Goal: Task Accomplishment & Management: Manage account settings

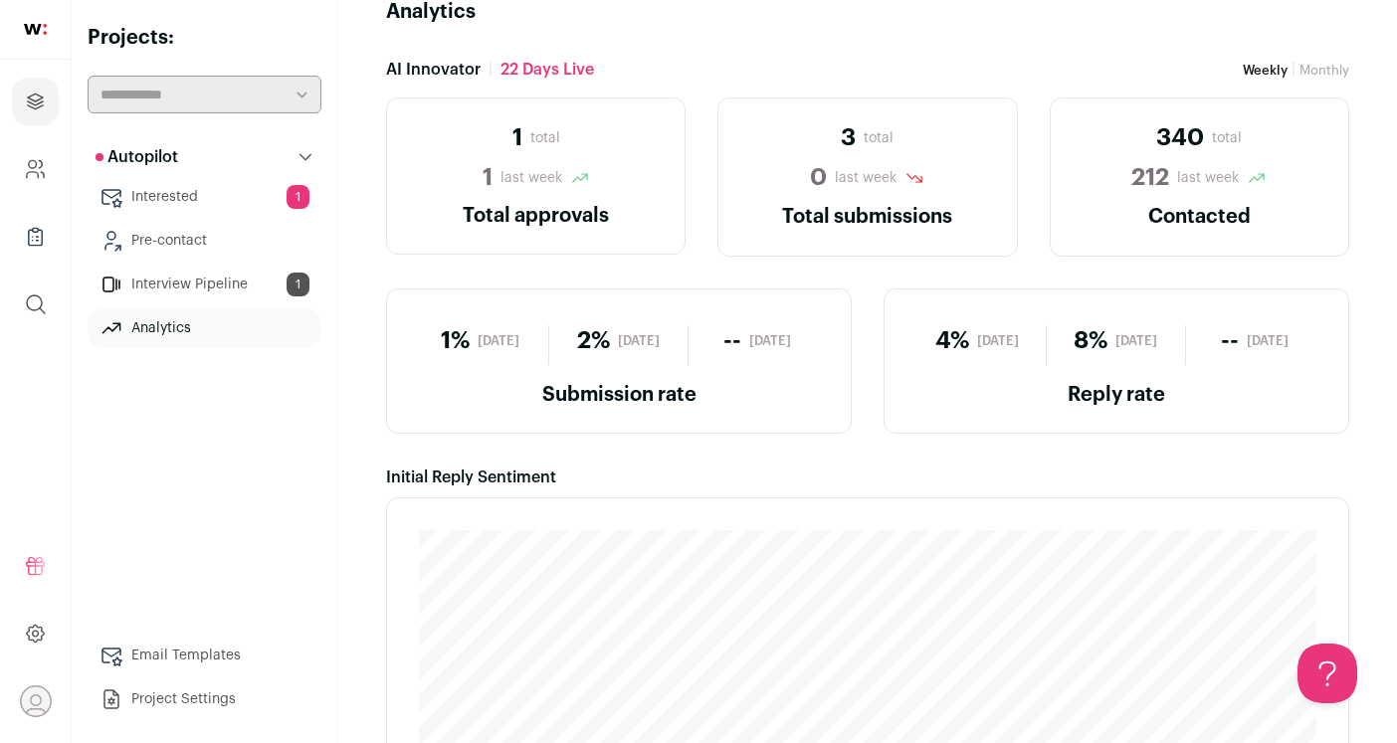
scroll to position [39, 0]
click at [228, 197] on link "Interested 1" at bounding box center [205, 197] width 234 height 40
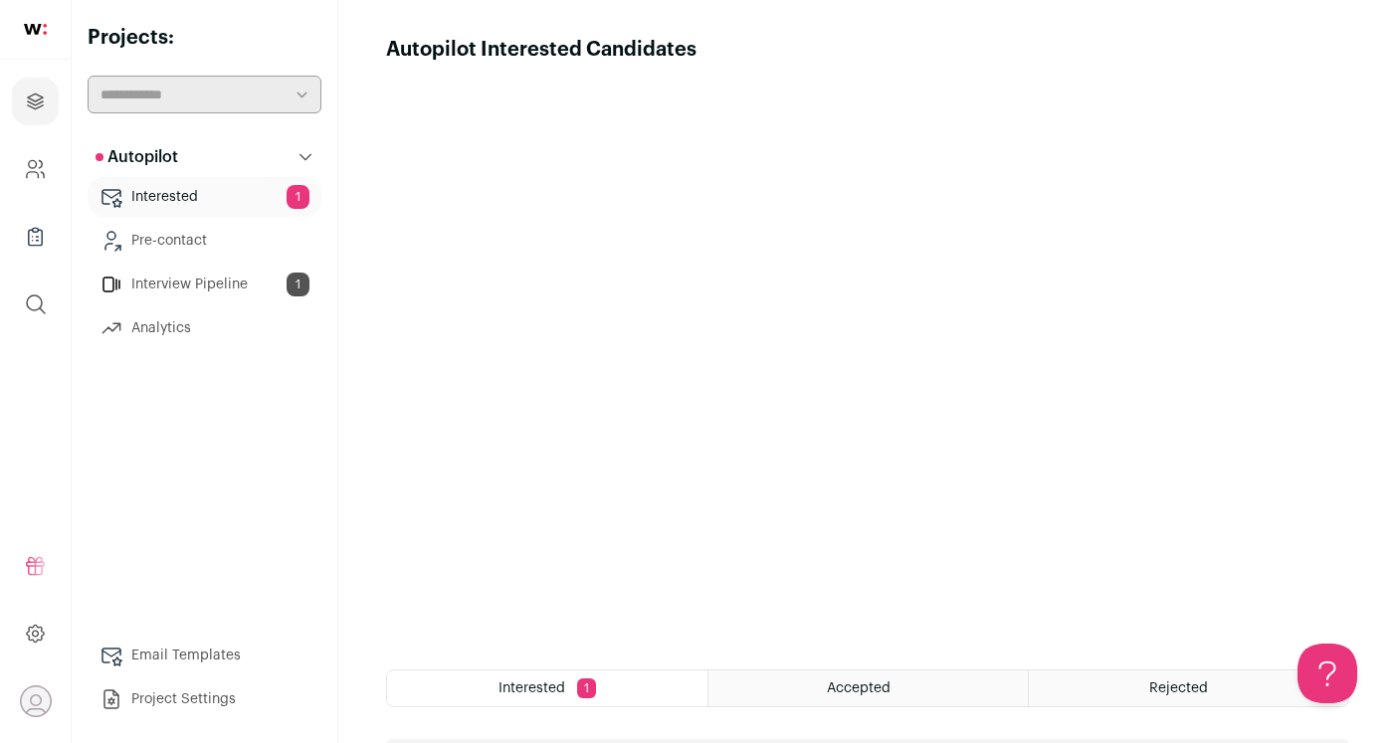
scroll to position [334, 0]
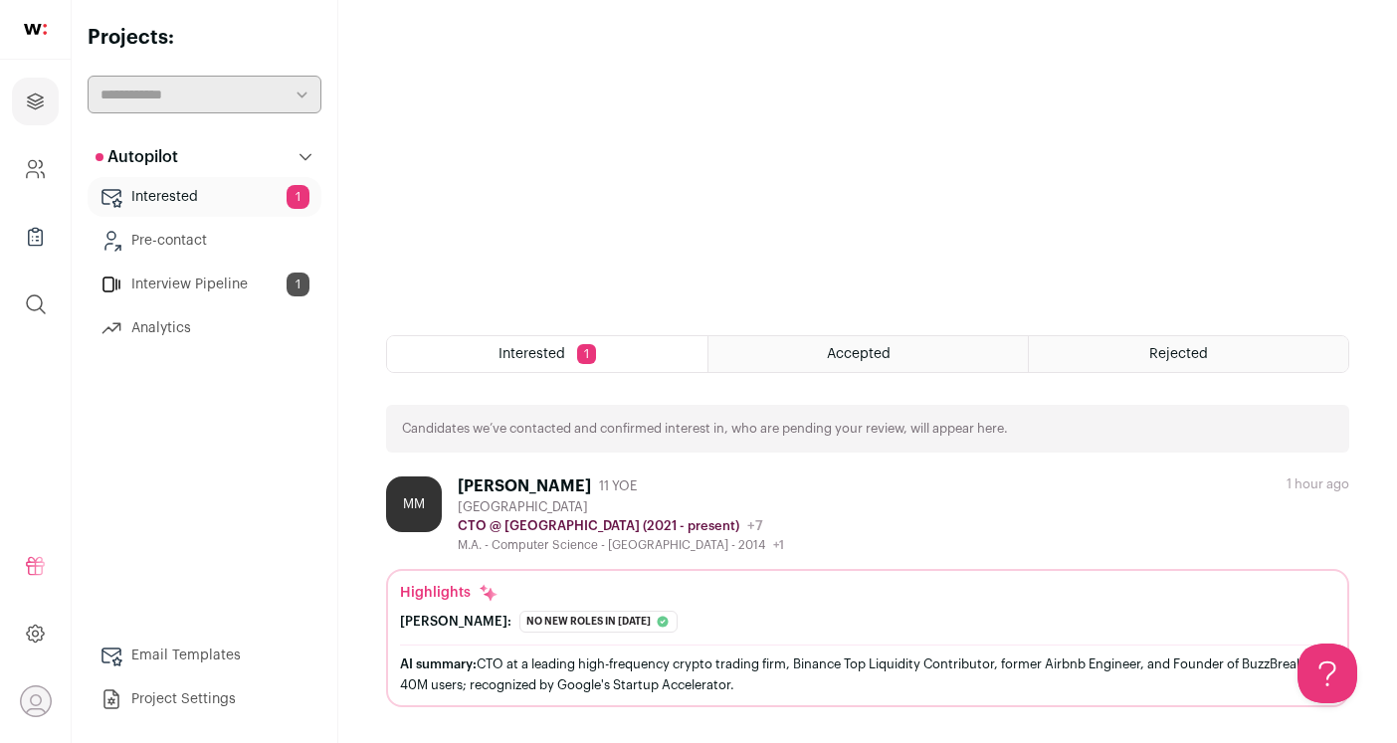
click at [811, 362] on div "Accepted" at bounding box center [868, 354] width 319 height 36
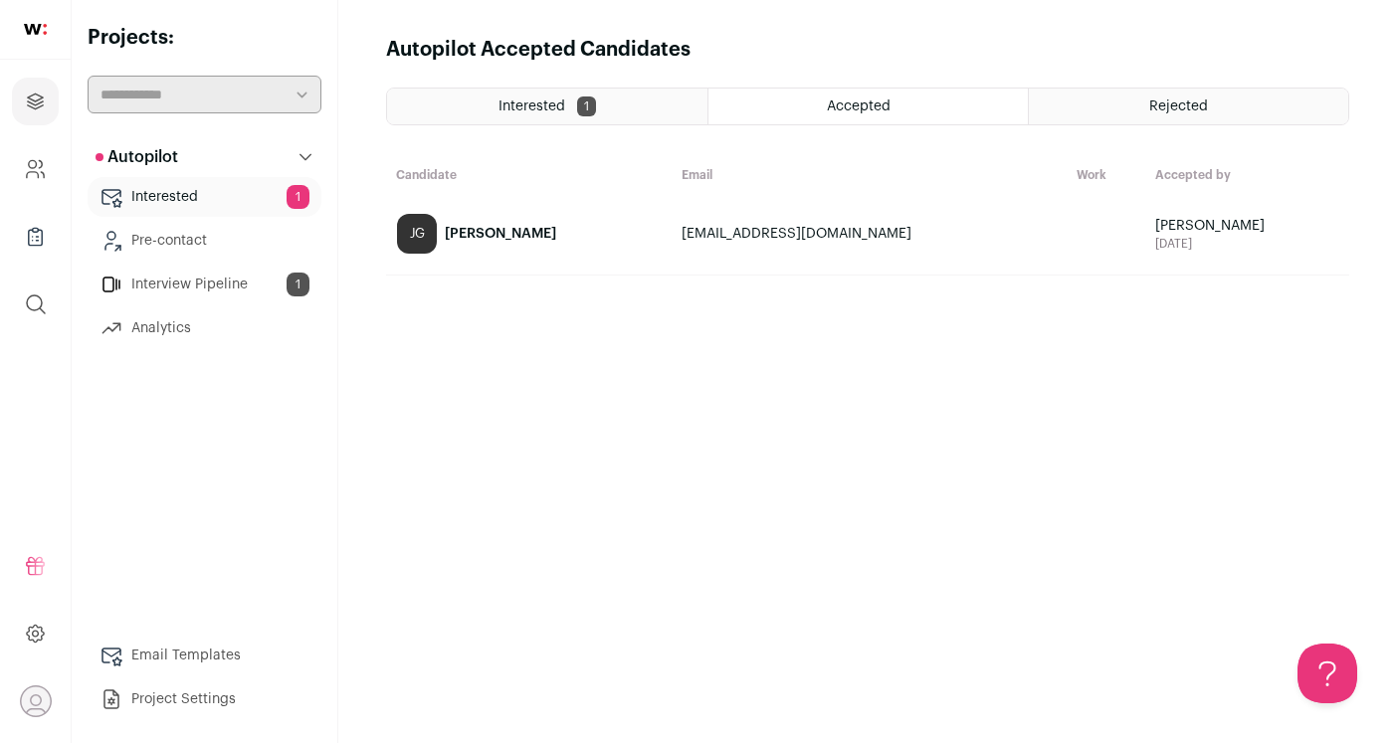
click at [1183, 228] on span "[PERSON_NAME]" at bounding box center [1247, 226] width 184 height 20
click at [541, 107] on span "Interested" at bounding box center [532, 107] width 67 height 14
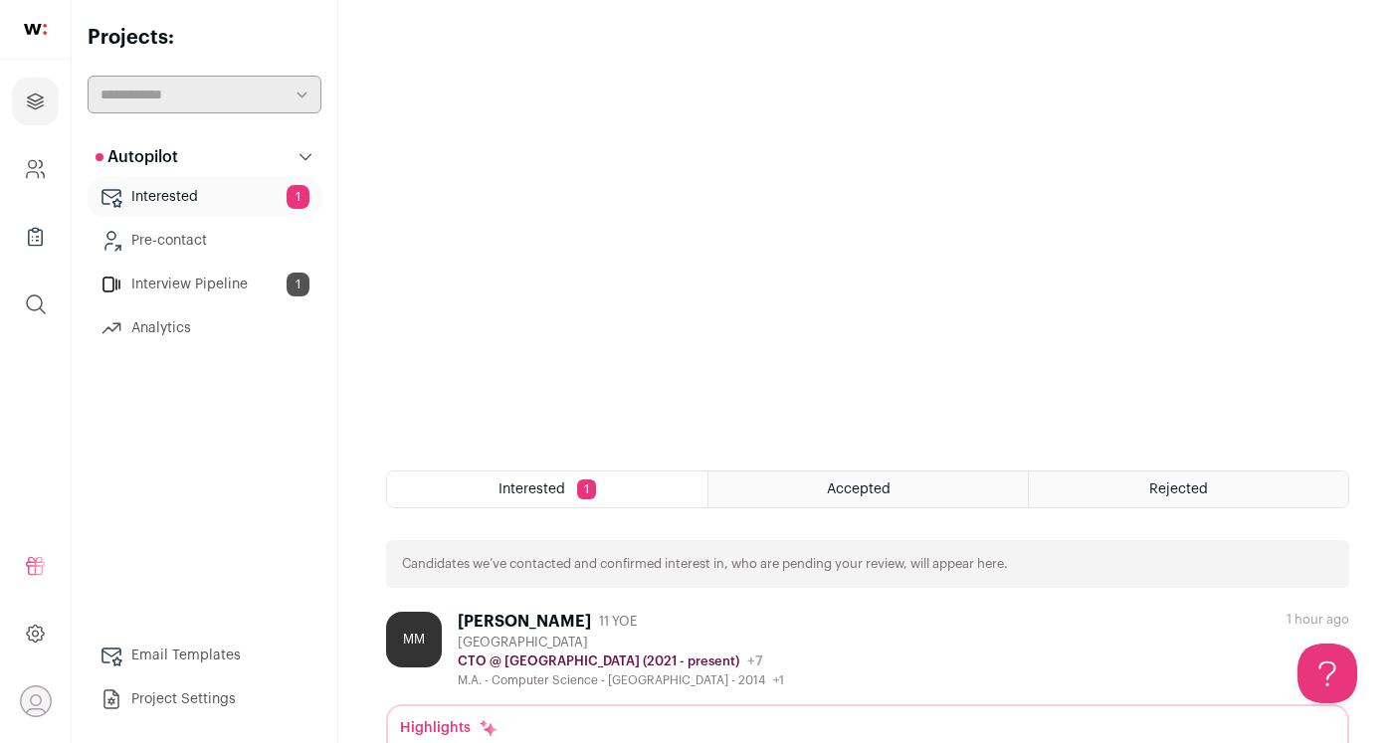
scroll to position [334, 0]
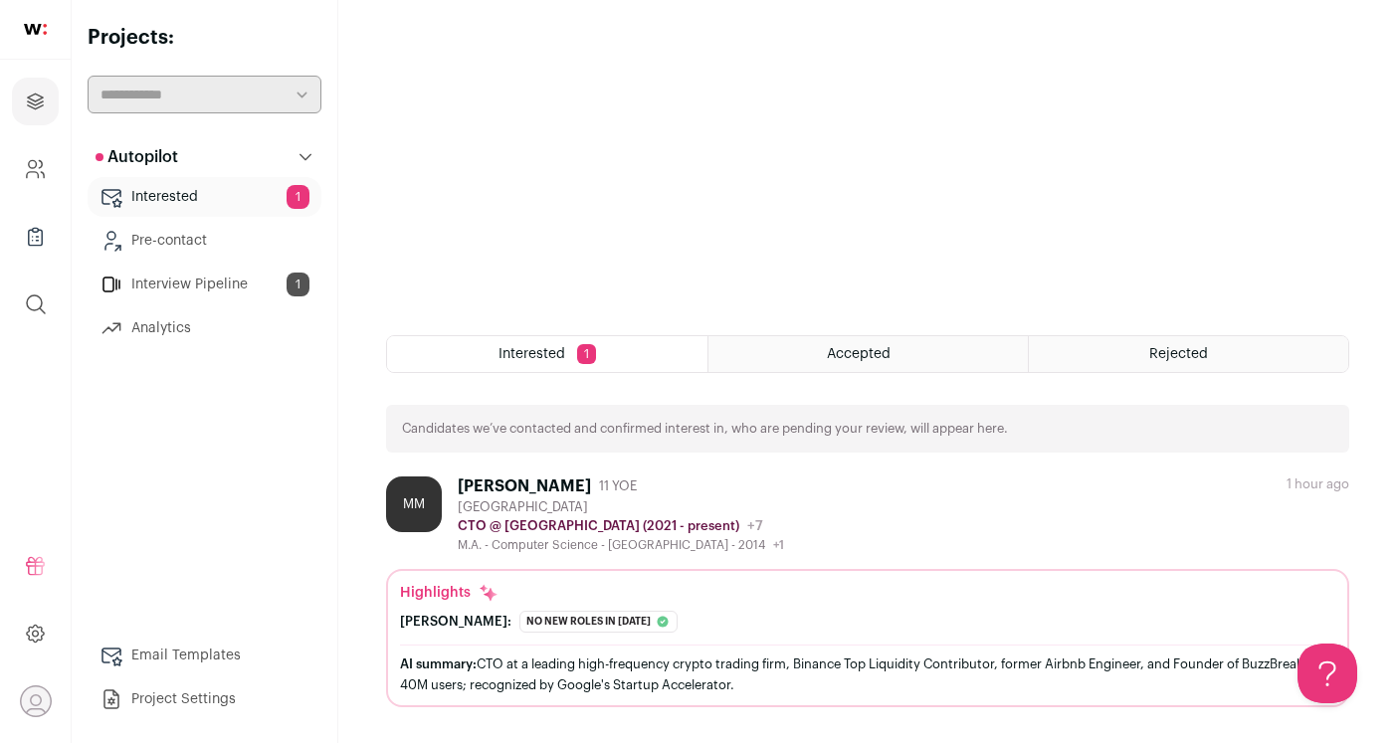
click at [876, 349] on span "Accepted" at bounding box center [859, 354] width 64 height 14
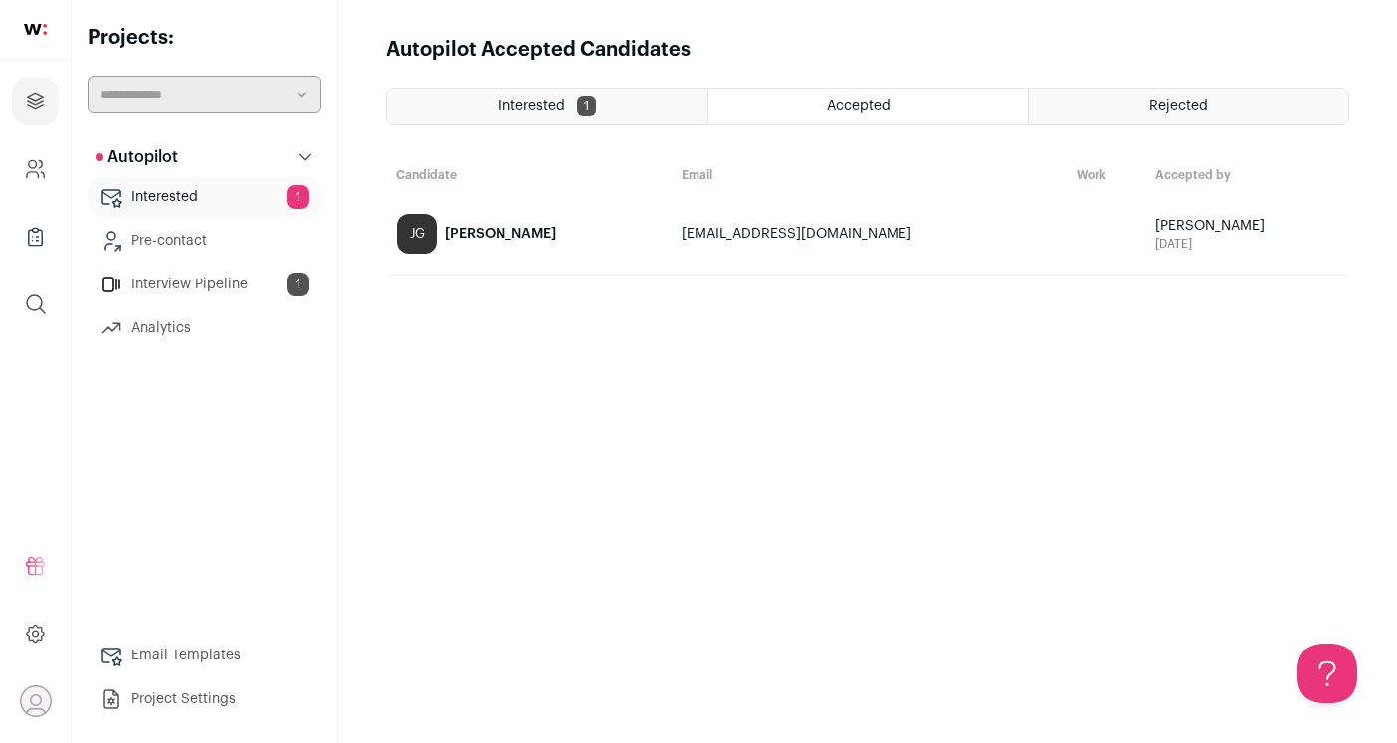
click at [1115, 112] on div "Rejected" at bounding box center [1188, 107] width 319 height 36
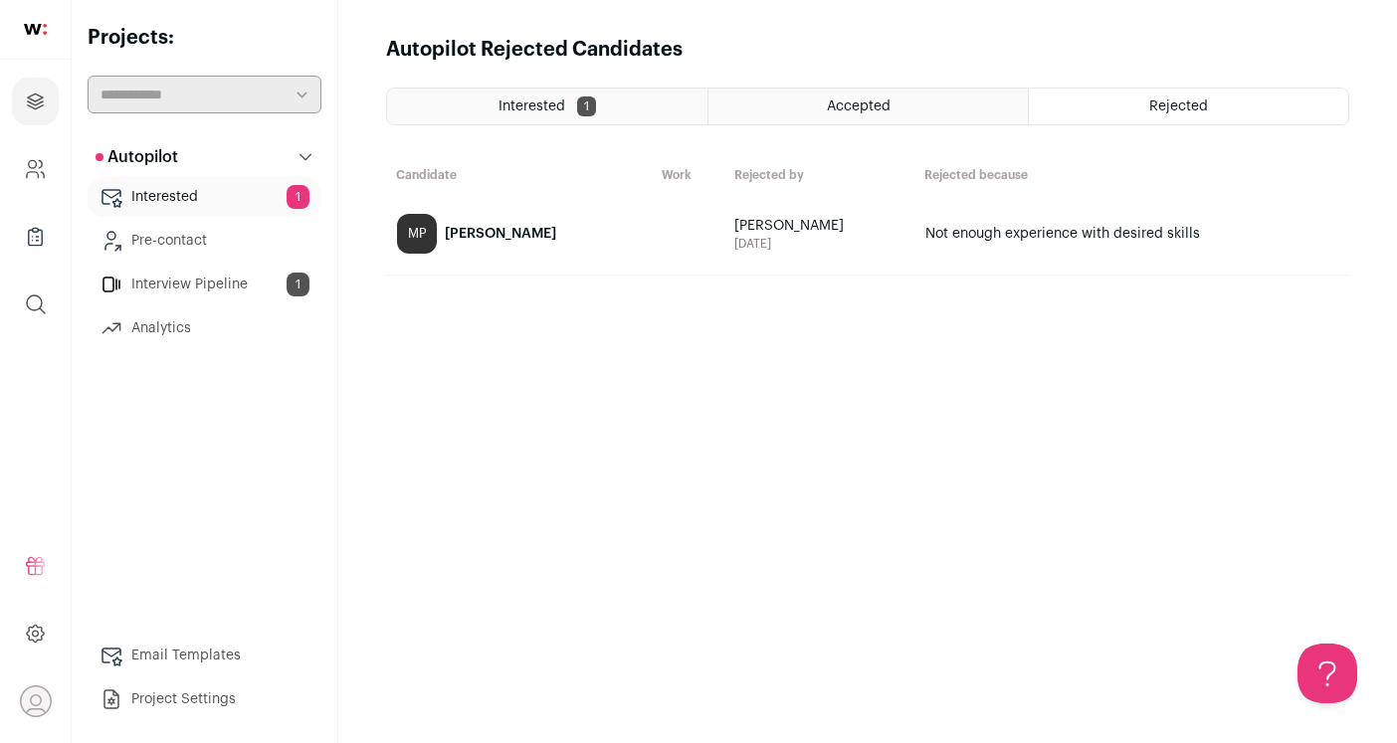
click at [935, 102] on div "Accepted" at bounding box center [868, 107] width 319 height 36
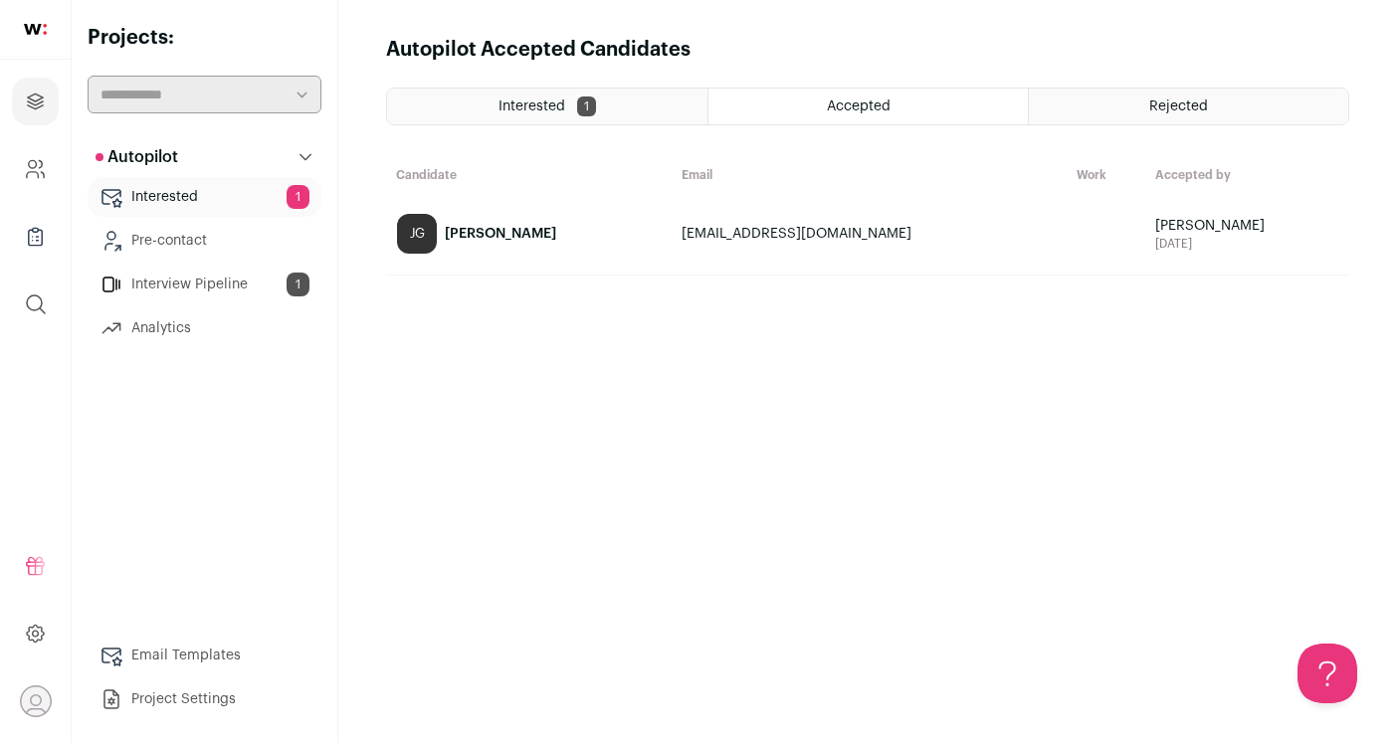
click at [649, 97] on div "Interested 1" at bounding box center [547, 107] width 320 height 36
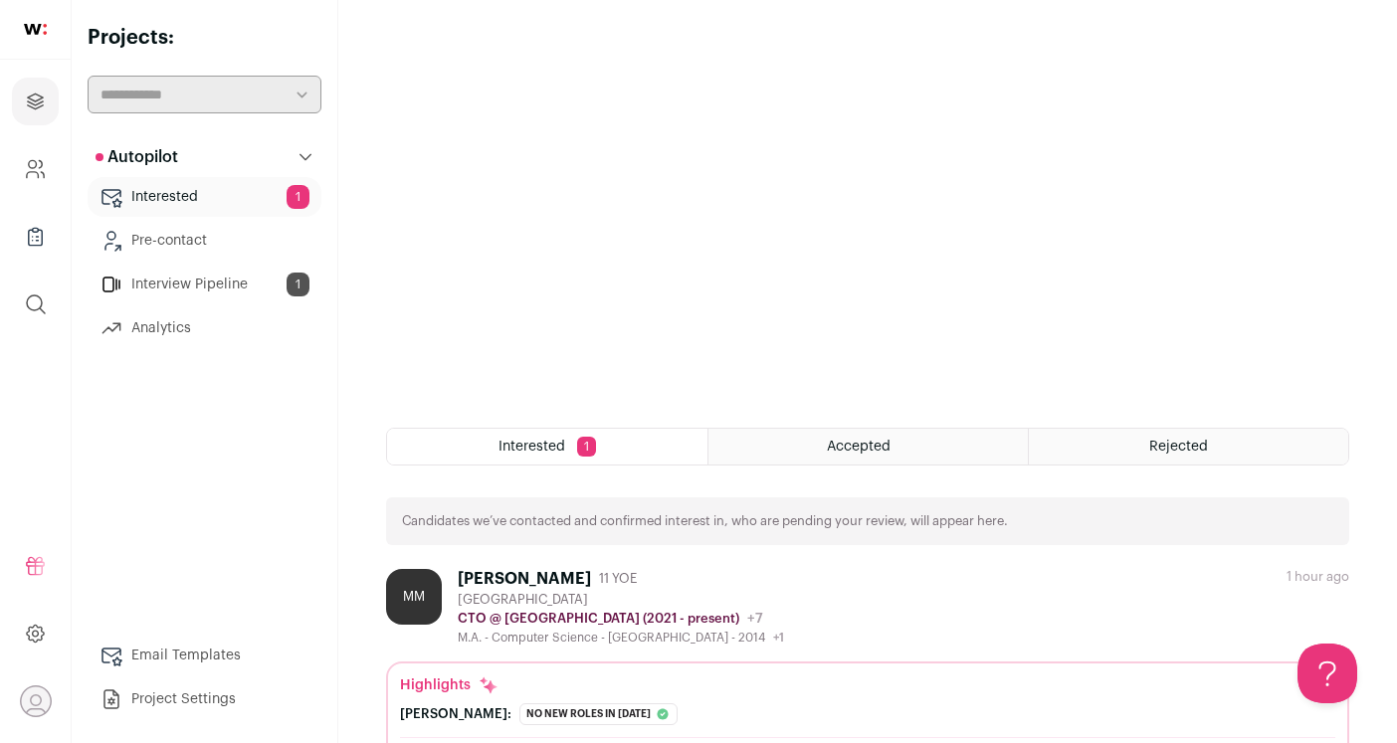
scroll to position [334, 0]
